Goal: Information Seeking & Learning: Learn about a topic

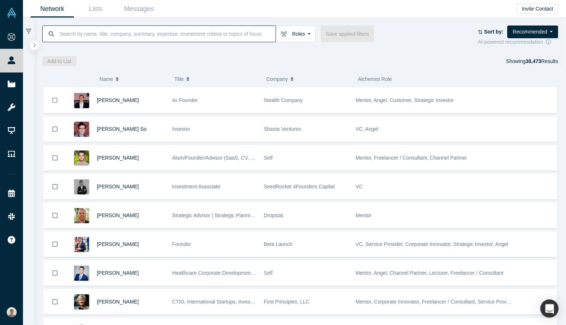
click at [171, 32] on input at bounding box center [167, 33] width 217 height 17
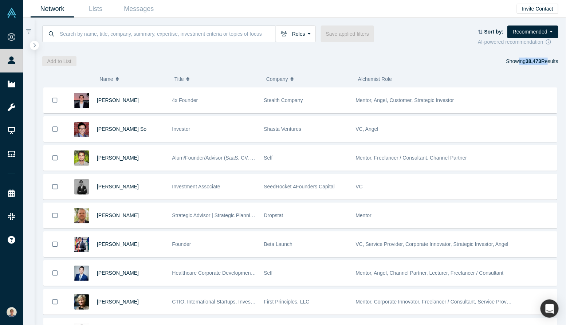
drag, startPoint x: 516, startPoint y: 61, endPoint x: 544, endPoint y: 61, distance: 28.1
click at [544, 61] on div "Showing 38,473 Results" at bounding box center [532, 61] width 52 height 10
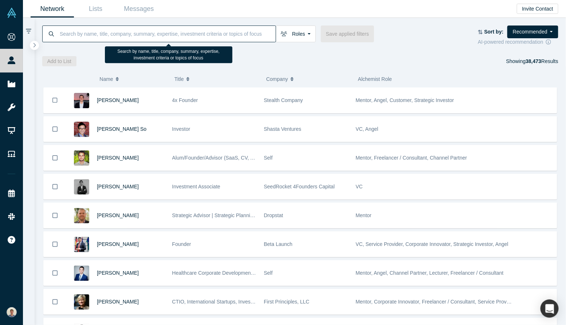
click at [187, 32] on input at bounding box center [167, 33] width 217 height 17
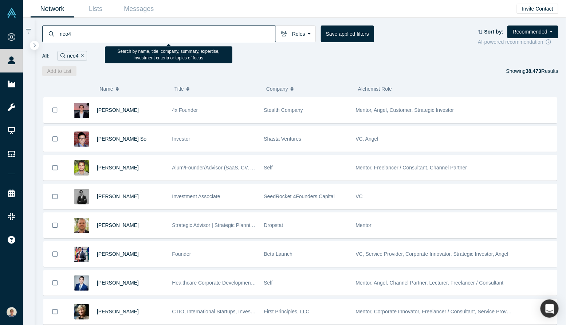
type input "neo4j"
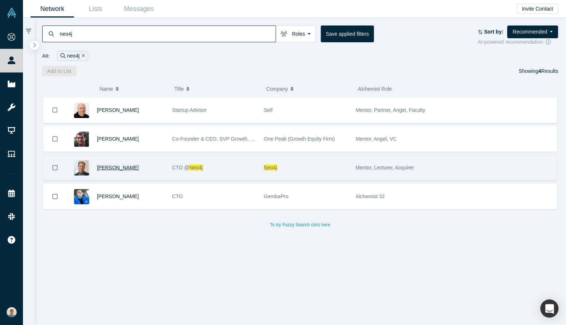
click at [115, 167] on span "[PERSON_NAME]" at bounding box center [118, 168] width 42 height 6
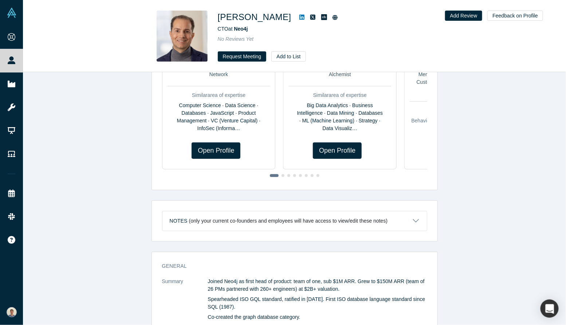
scroll to position [165, 0]
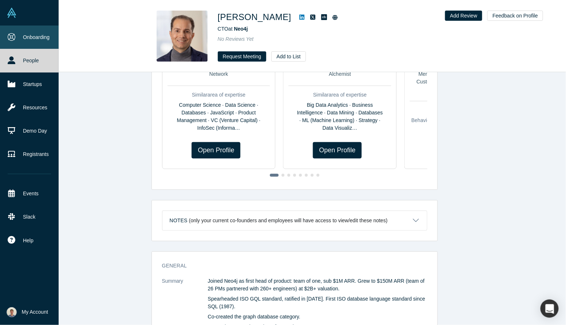
click at [14, 42] on link "Onboarding" at bounding box center [29, 37] width 59 height 23
